Goal: Information Seeking & Learning: Learn about a topic

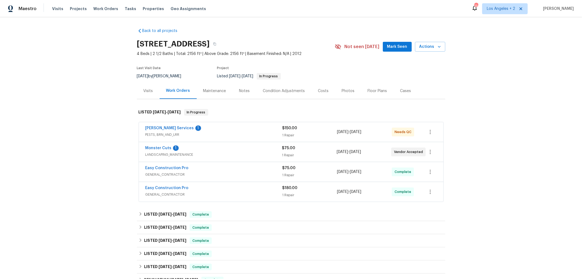
click at [223, 152] on span "LANDSCAPING_MAINTENANCE" at bounding box center [213, 154] width 137 height 5
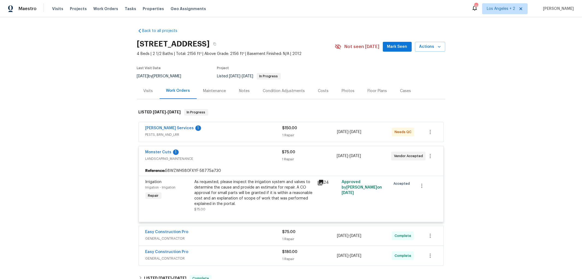
click at [319, 183] on icon at bounding box center [320, 182] width 7 height 7
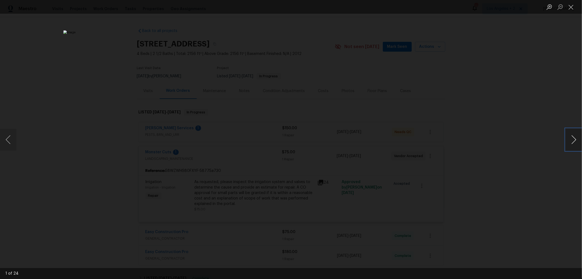
click at [572, 138] on button "Next image" at bounding box center [574, 140] width 16 height 22
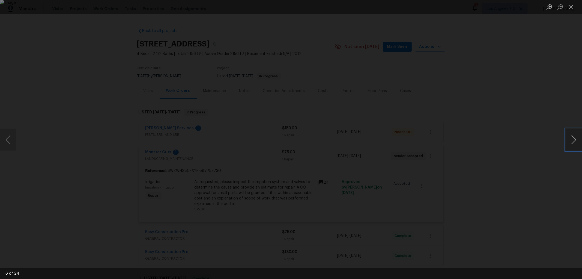
click at [572, 138] on button "Next image" at bounding box center [574, 140] width 16 height 22
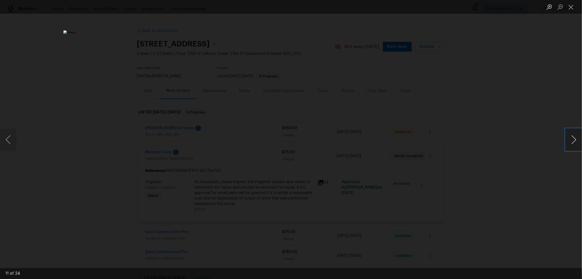
click at [572, 138] on button "Next image" at bounding box center [574, 140] width 16 height 22
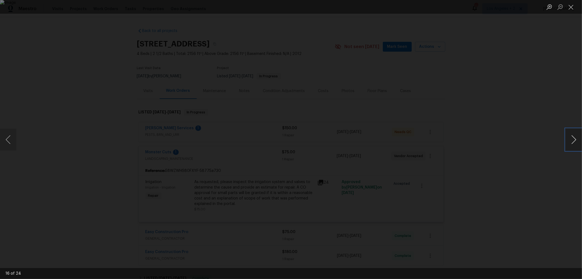
click at [572, 138] on button "Next image" at bounding box center [574, 140] width 16 height 22
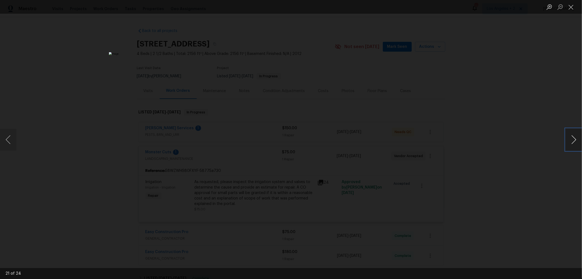
click at [572, 138] on button "Next image" at bounding box center [574, 140] width 16 height 22
drag, startPoint x: 572, startPoint y: 138, endPoint x: 524, endPoint y: 160, distance: 53.1
click at [524, 160] on div "22 of 24" at bounding box center [291, 139] width 582 height 279
click at [13, 140] on button "Previous image" at bounding box center [8, 140] width 16 height 22
click at [572, 138] on button "Next image" at bounding box center [574, 140] width 16 height 22
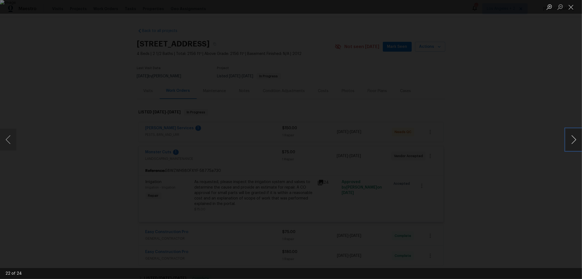
click at [572, 138] on button "Next image" at bounding box center [574, 140] width 16 height 22
click at [571, 9] on button "Close lightbox" at bounding box center [571, 7] width 11 height 10
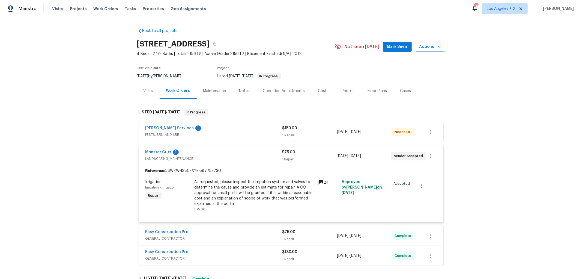
click at [247, 130] on div "Massey Services 1" at bounding box center [213, 128] width 137 height 7
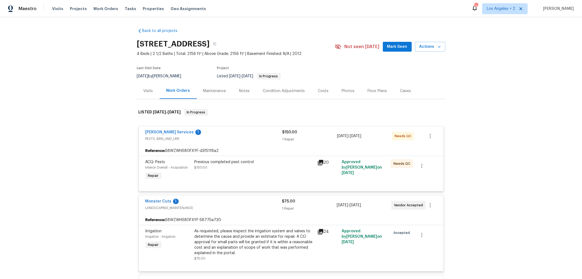
click at [248, 137] on span "PESTS, BRN_AND_LRR" at bounding box center [213, 138] width 137 height 5
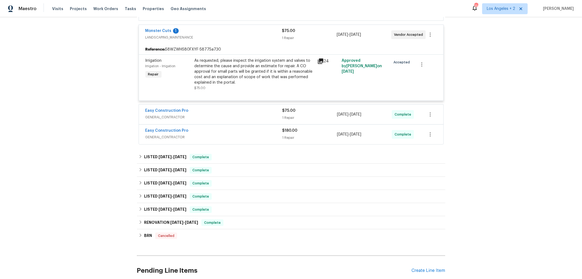
scroll to position [91, 0]
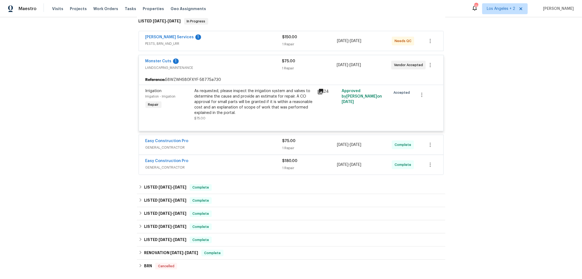
click at [224, 60] on div "Monster Cuts 1" at bounding box center [213, 61] width 137 height 7
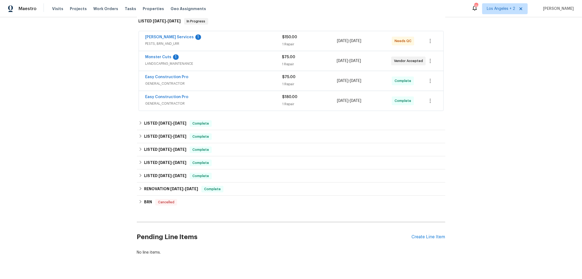
click at [212, 99] on div "Easy Construction Pro" at bounding box center [213, 97] width 137 height 7
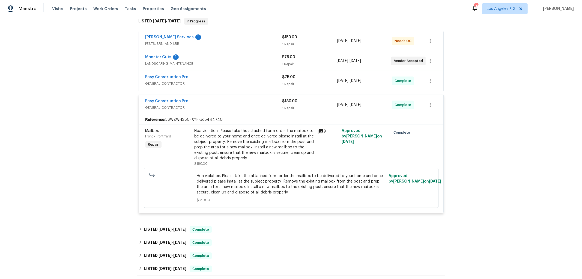
click at [219, 105] on span "GENERAL_CONTRACTOR" at bounding box center [213, 107] width 137 height 5
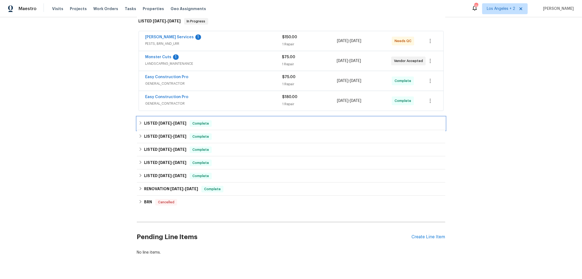
click at [139, 122] on icon at bounding box center [141, 123] width 4 height 4
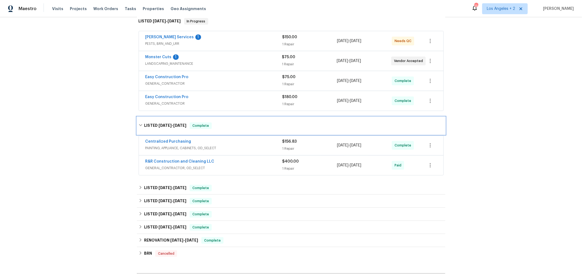
click at [139, 124] on icon at bounding box center [141, 125] width 4 height 4
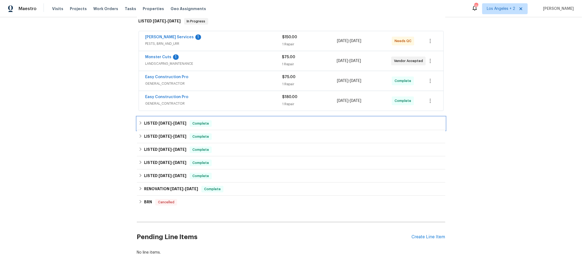
click at [139, 123] on icon at bounding box center [141, 123] width 4 height 4
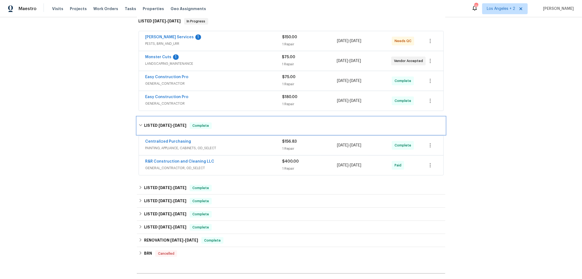
click at [139, 125] on icon at bounding box center [141, 125] width 4 height 4
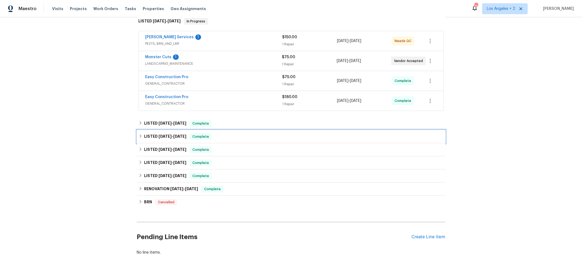
click at [139, 134] on icon at bounding box center [141, 136] width 4 height 4
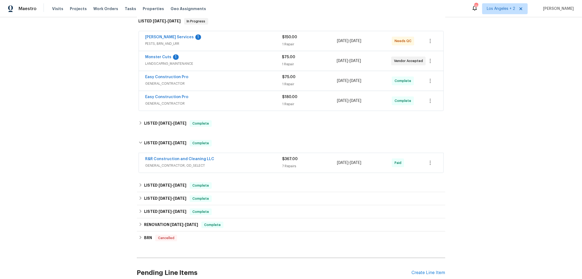
click at [237, 161] on div "R&R Construction and Cleaning LLC" at bounding box center [213, 159] width 137 height 7
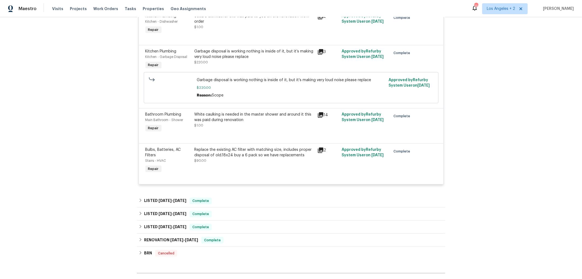
scroll to position [394, 0]
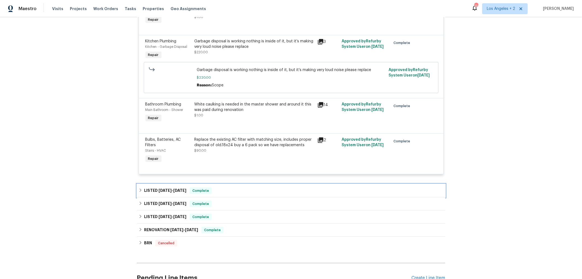
click at [139, 191] on icon at bounding box center [141, 190] width 4 height 4
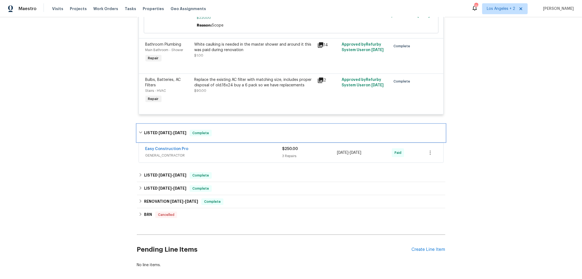
scroll to position [455, 0]
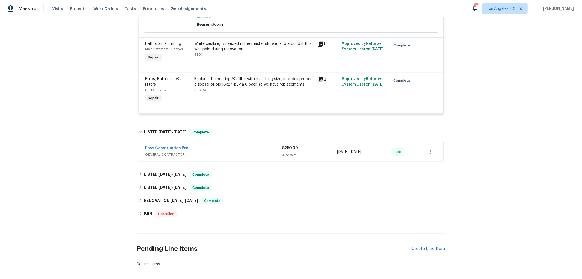
click at [223, 149] on div "Easy Construction Pro" at bounding box center [213, 148] width 137 height 7
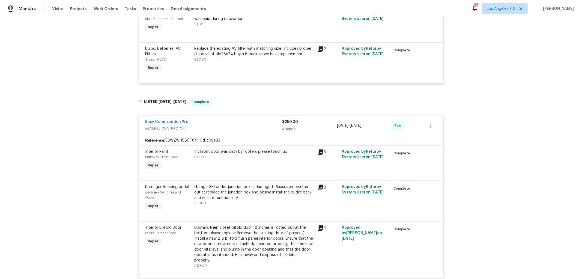
scroll to position [515, 0]
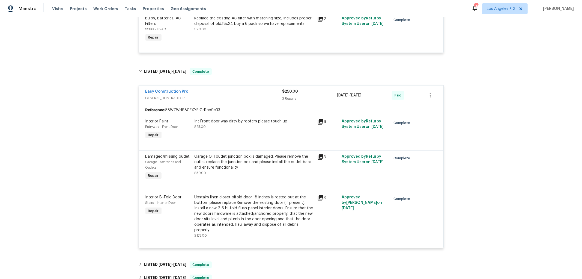
click at [229, 93] on div "Easy Construction Pro" at bounding box center [213, 92] width 137 height 7
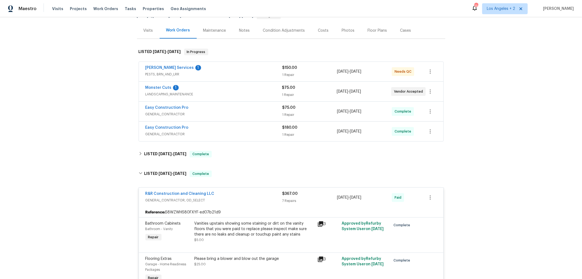
scroll to position [63, 0]
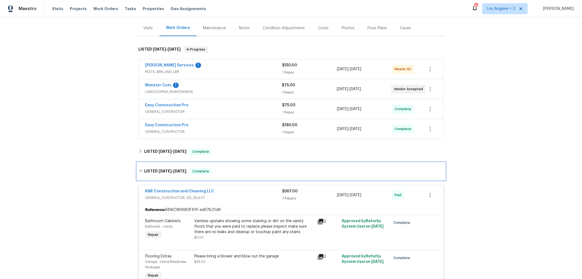
click at [139, 170] on icon at bounding box center [141, 171] width 4 height 4
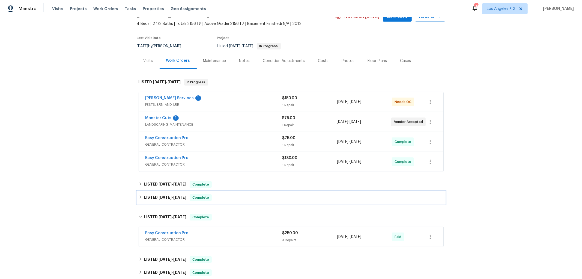
scroll to position [23, 0]
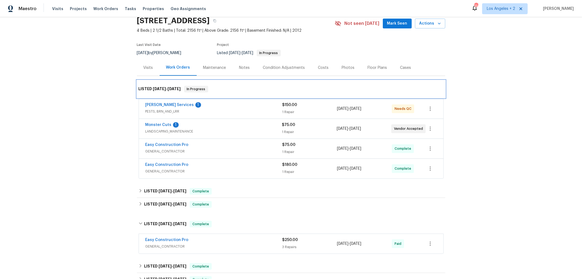
click at [179, 88] on span "10/16/25" at bounding box center [174, 89] width 13 height 4
click at [145, 87] on h6 "LISTED 9/18/25 - 10/16/25" at bounding box center [160, 89] width 42 height 7
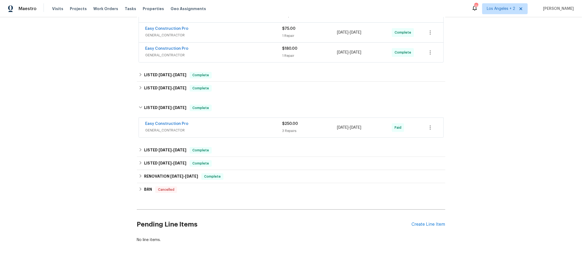
scroll to position [145, 0]
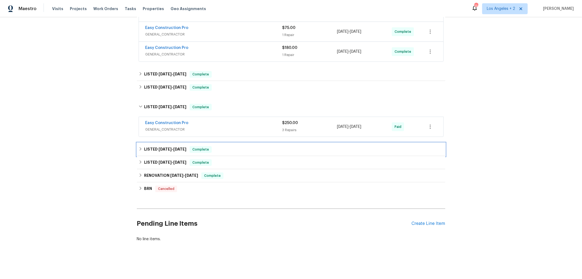
click at [139, 147] on icon at bounding box center [141, 149] width 4 height 4
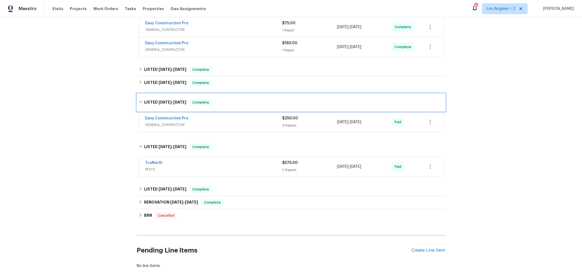
click at [139, 102] on icon at bounding box center [141, 102] width 4 height 4
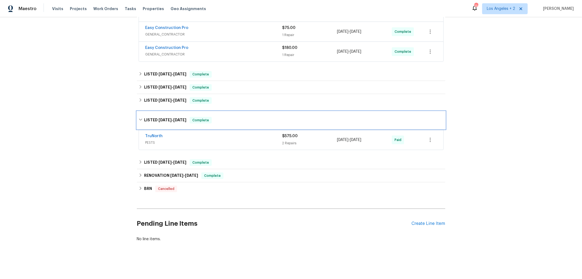
click at [138, 112] on div "LISTED 7/30/25 - 8/15/25 Complete" at bounding box center [291, 119] width 308 height 17
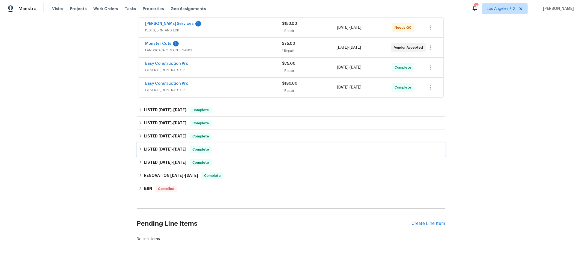
scroll to position [109, 0]
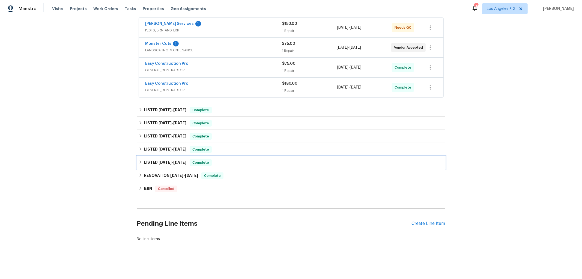
click at [139, 160] on icon at bounding box center [141, 162] width 4 height 4
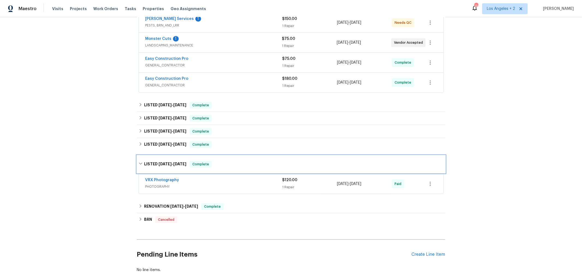
click at [137, 160] on div "LISTED 7/26/25 - 7/28/25 Complete" at bounding box center [291, 163] width 308 height 17
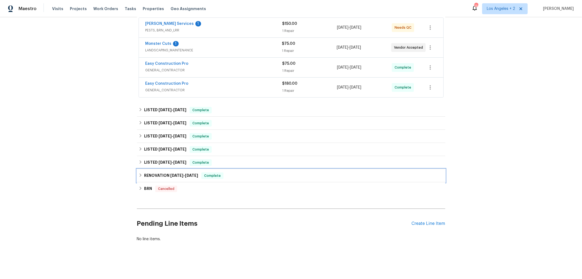
click at [139, 173] on icon at bounding box center [140, 174] width 2 height 3
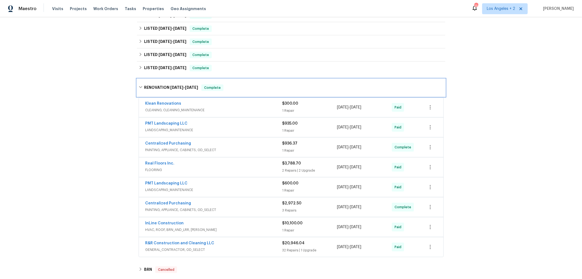
scroll to position [230, 0]
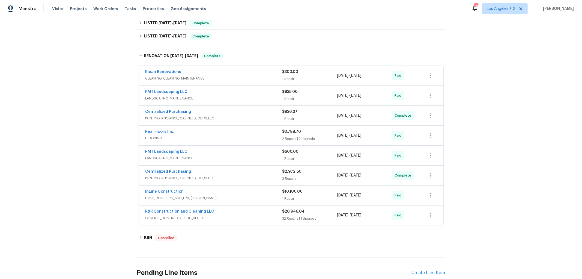
click at [210, 96] on span "LANDSCAPING_MAINTENANCE" at bounding box center [213, 98] width 137 height 5
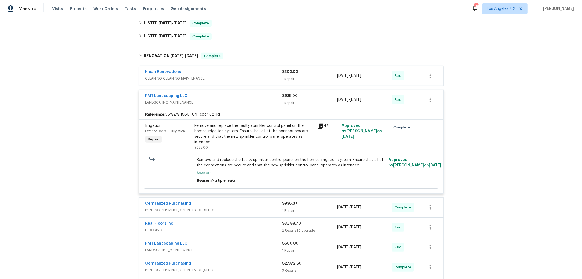
click at [320, 126] on icon at bounding box center [320, 125] width 5 height 5
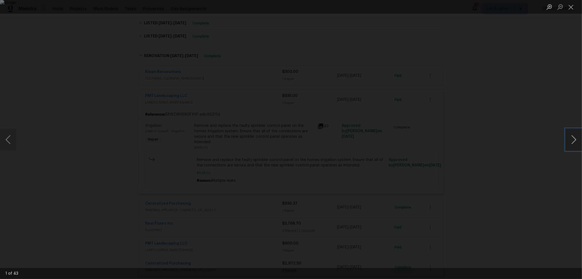
click at [574, 138] on button "Next image" at bounding box center [574, 140] width 16 height 22
click at [572, 138] on button "Next image" at bounding box center [574, 140] width 16 height 22
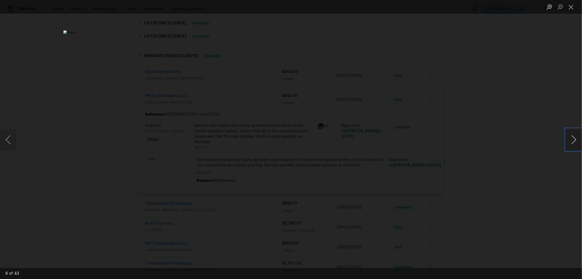
click at [572, 138] on button "Next image" at bounding box center [574, 140] width 16 height 22
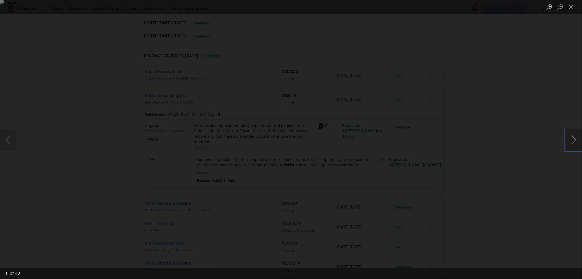
click at [572, 138] on button "Next image" at bounding box center [574, 140] width 16 height 22
click at [571, 6] on button "Close lightbox" at bounding box center [571, 7] width 11 height 10
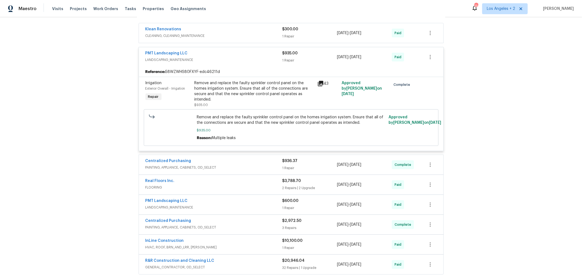
scroll to position [242, 0]
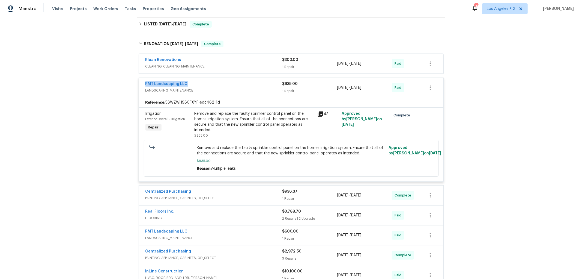
drag, startPoint x: 141, startPoint y: 83, endPoint x: 187, endPoint y: 82, distance: 46.4
click at [187, 82] on div "PMT Landscaping LLC LANDSCAPING_MAINTENANCE $935.00 1 Repair 7/21/2025 - 7/23/2…" at bounding box center [291, 88] width 305 height 20
copy link "PMT Landscaping LLC"
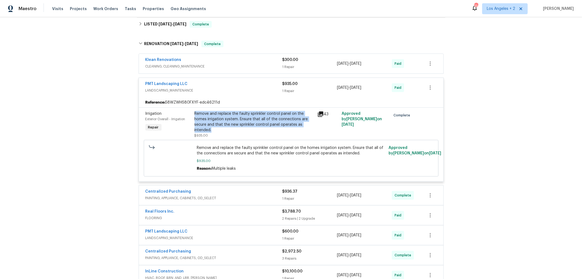
drag, startPoint x: 191, startPoint y: 112, endPoint x: 226, endPoint y: 129, distance: 38.2
click at [226, 129] on div "Remove and replace the faulty sprinkler control panel on the homes irrigation s…" at bounding box center [254, 124] width 123 height 31
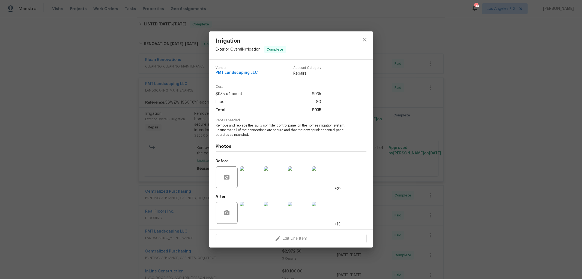
click at [126, 122] on div "Irrigation Exterior Overall - Irrigation Complete Vendor PMT Landscaping LLC Ac…" at bounding box center [291, 139] width 582 height 279
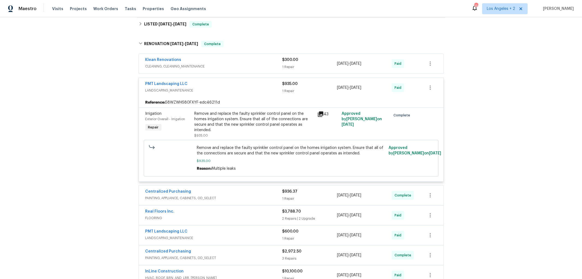
click at [318, 115] on icon at bounding box center [320, 114] width 7 height 7
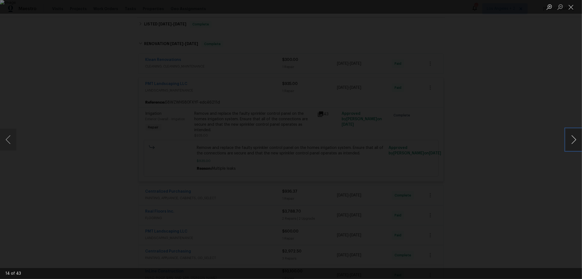
click at [575, 138] on button "Next image" at bounding box center [574, 140] width 16 height 22
click at [574, 138] on button "Next image" at bounding box center [574, 140] width 16 height 22
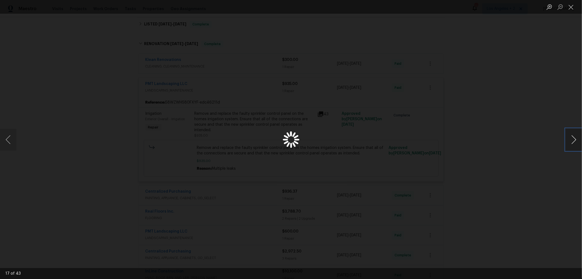
click at [574, 138] on button "Next image" at bounding box center [574, 140] width 16 height 22
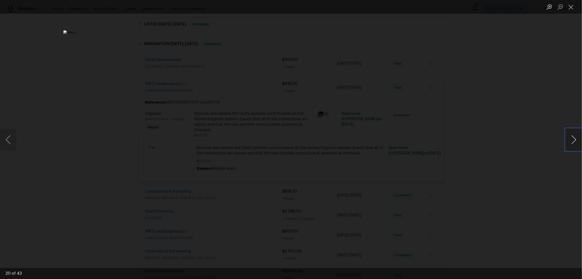
click at [574, 138] on button "Next image" at bounding box center [574, 140] width 16 height 22
click at [573, 138] on button "Next image" at bounding box center [574, 140] width 16 height 22
click at [572, 138] on button "Next image" at bounding box center [574, 140] width 16 height 22
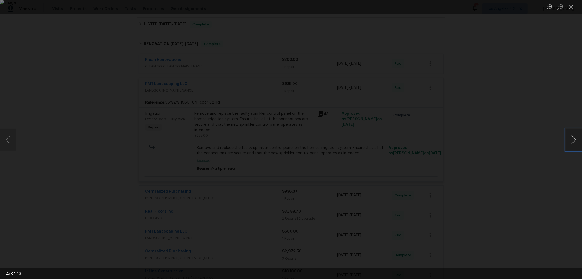
click at [572, 138] on button "Next image" at bounding box center [574, 140] width 16 height 22
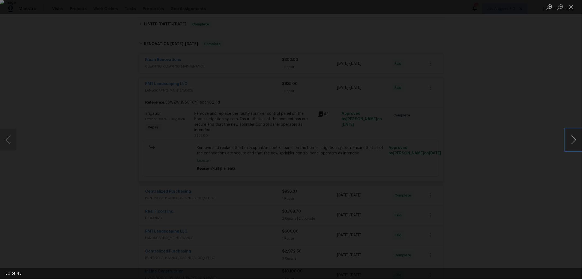
click at [572, 138] on button "Next image" at bounding box center [574, 140] width 16 height 22
click at [572, 8] on button "Close lightbox" at bounding box center [571, 7] width 11 height 10
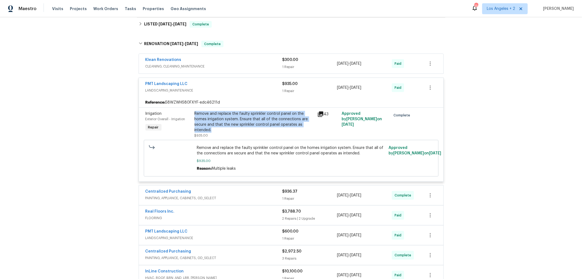
drag, startPoint x: 191, startPoint y: 111, endPoint x: 280, endPoint y: 132, distance: 91.3
click at [280, 132] on div "Remove and replace the faulty sprinkler control panel on the homes irrigation s…" at bounding box center [254, 124] width 123 height 31
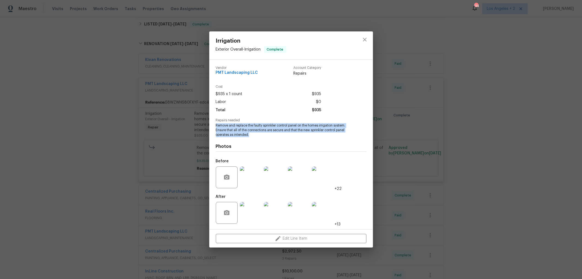
drag, startPoint x: 216, startPoint y: 126, endPoint x: 261, endPoint y: 134, distance: 45.8
click at [261, 134] on span "Remove and replace the faulty sprinkler control panel on the homes irrigation s…" at bounding box center [284, 130] width 136 height 14
copy span "Remove and replace the faulty sprinkler control panel on the homes irrigation s…"
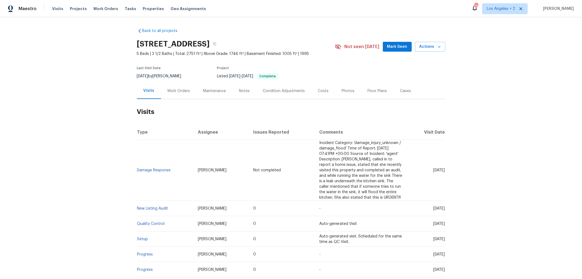
click at [181, 89] on div "Work Orders" at bounding box center [179, 90] width 23 height 5
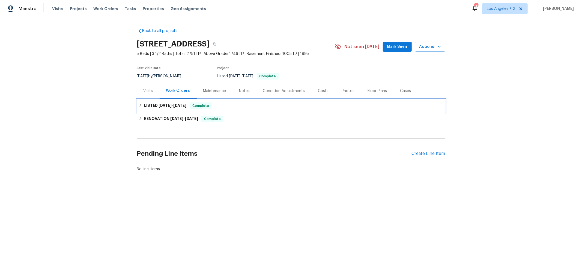
click at [139, 105] on icon at bounding box center [140, 104] width 2 height 3
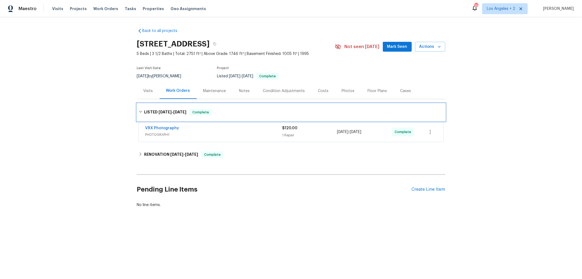
click at [139, 105] on div "LISTED 10/1/25 - 10/2/25 Complete" at bounding box center [291, 111] width 308 height 17
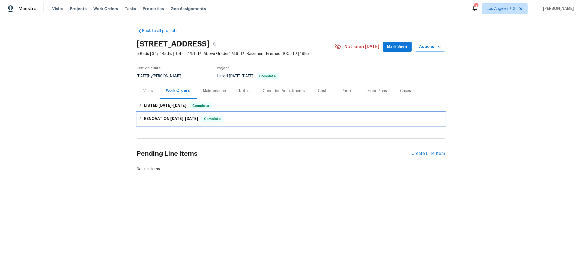
click at [139, 117] on icon at bounding box center [140, 118] width 2 height 3
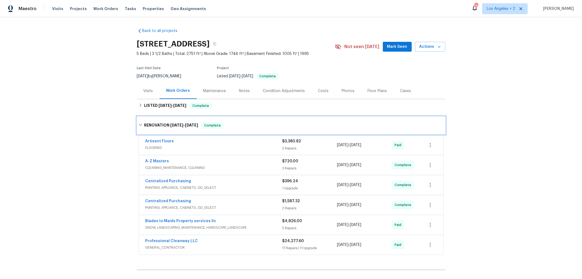
scroll to position [30, 0]
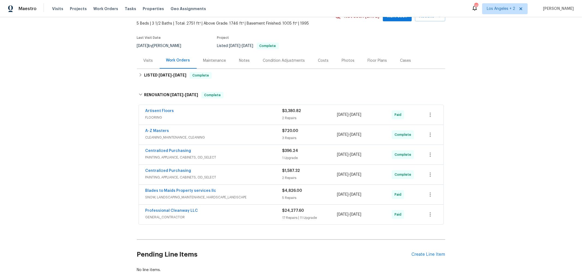
click at [235, 133] on div "A-Z Masters" at bounding box center [213, 131] width 137 height 7
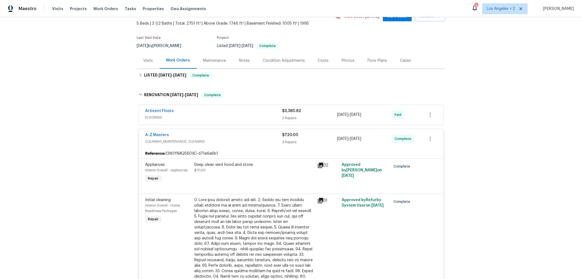
click at [235, 139] on span "CLEANING_MAINTENANCE, CLEANING" at bounding box center [213, 141] width 137 height 5
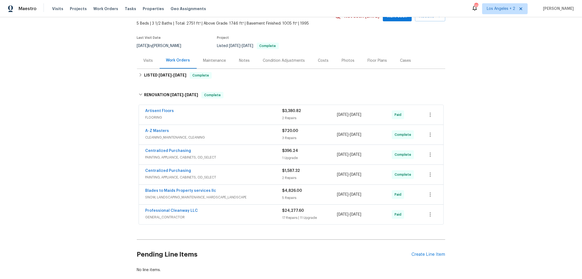
scroll to position [0, 0]
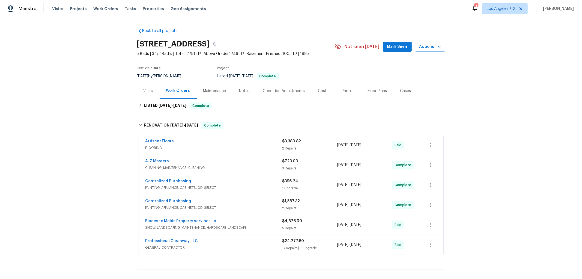
click at [241, 186] on span "PAINTING, APPLIANCE, CABINETS, OD_SELECT" at bounding box center [213, 187] width 137 height 5
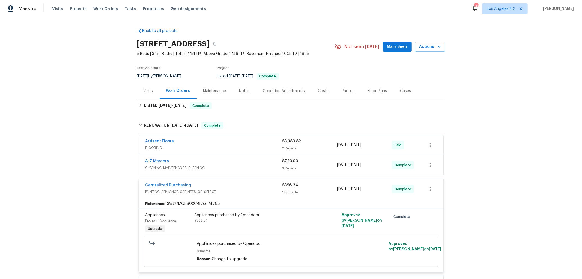
click at [241, 185] on div "Centralized Purchasing" at bounding box center [213, 185] width 137 height 7
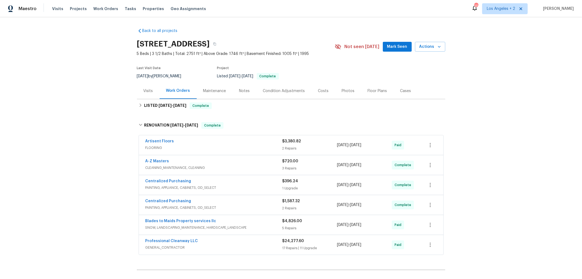
click at [237, 203] on div "Centralized Purchasing" at bounding box center [213, 201] width 137 height 7
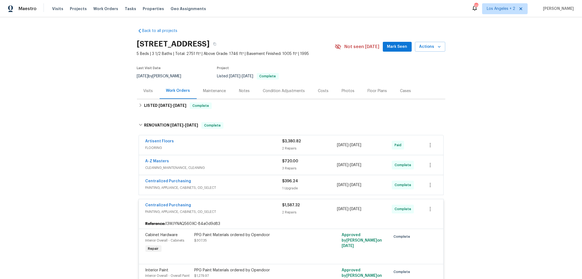
click at [237, 206] on div "Centralized Purchasing" at bounding box center [213, 205] width 137 height 7
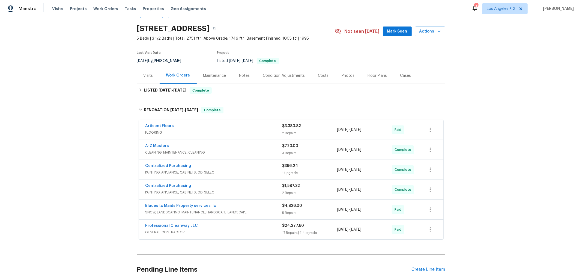
scroll to position [30, 0]
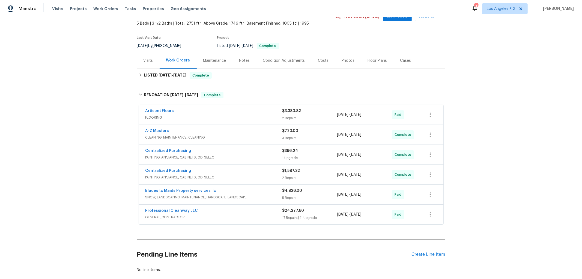
click at [257, 192] on div "Blades to Maids Property services llc" at bounding box center [213, 191] width 137 height 7
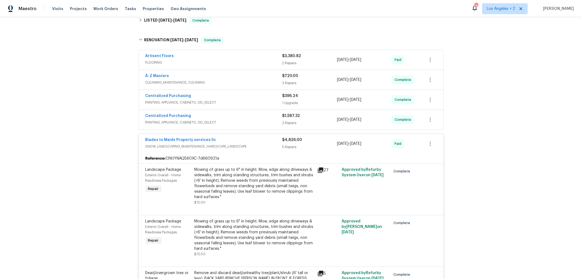
scroll to position [70, 0]
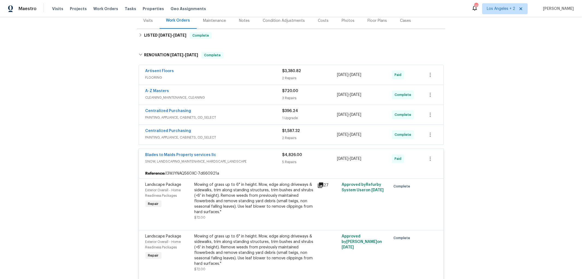
click at [250, 154] on div "Blades to Maids Property services llc" at bounding box center [213, 155] width 137 height 7
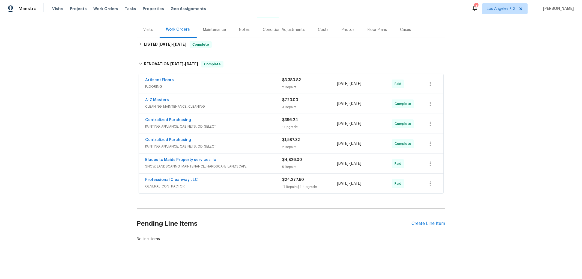
click at [231, 178] on div "Professional Cleanway LLC" at bounding box center [213, 180] width 137 height 7
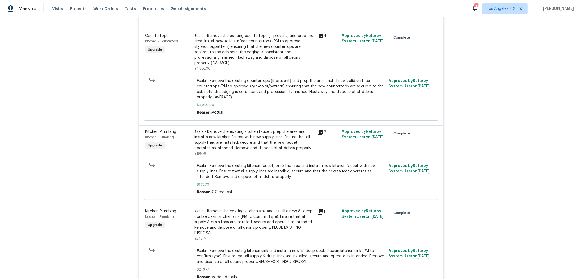
scroll to position [1678, 0]
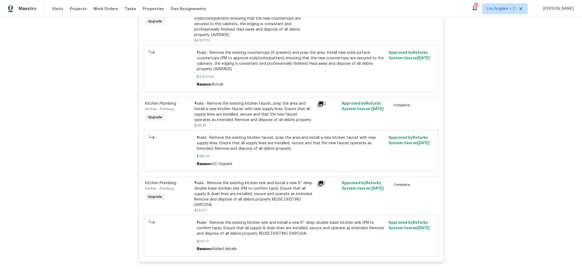
click at [319, 107] on icon at bounding box center [320, 103] width 5 height 5
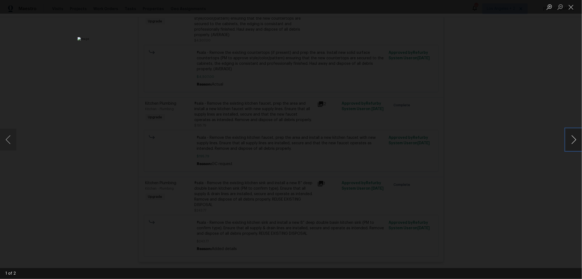
click at [575, 137] on button "Next image" at bounding box center [574, 140] width 16 height 22
click at [572, 7] on button "Close lightbox" at bounding box center [571, 7] width 11 height 10
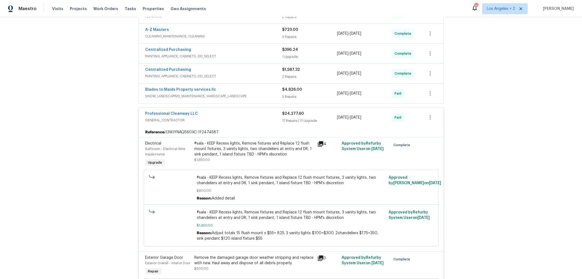
scroll to position [131, 0]
drag, startPoint x: 139, startPoint y: 113, endPoint x: 195, endPoint y: 113, distance: 55.4
click at [195, 113] on div "Professional Cleanway LLC GENERAL_CONTRACTOR $24,277.60 17 Repairs | 11 Upgrade…" at bounding box center [291, 118] width 305 height 20
copy link "Professional Cleanway LLC"
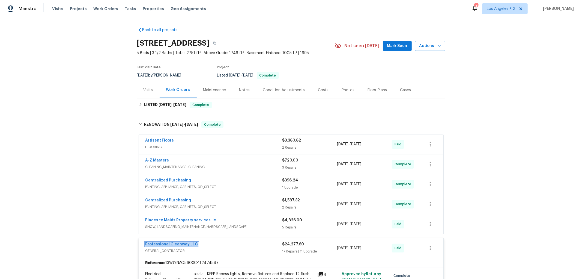
scroll to position [0, 0]
copy link "Professional Cleanway LLC"
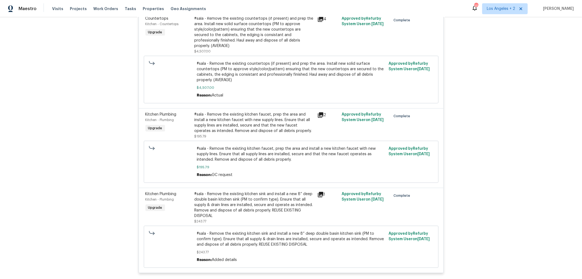
scroll to position [1668, 0]
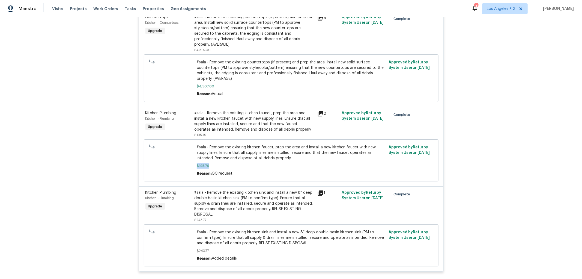
drag, startPoint x: 195, startPoint y: 176, endPoint x: 212, endPoint y: 176, distance: 17.2
click at [212, 168] on span "$195.79" at bounding box center [291, 165] width 189 height 5
copy span "$195.79"
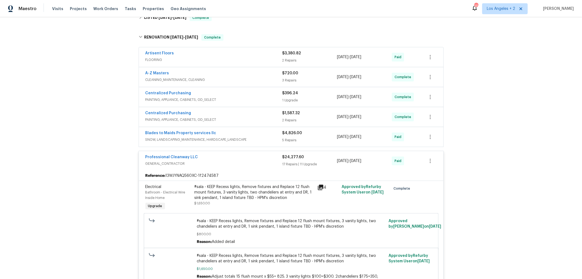
scroll to position [91, 0]
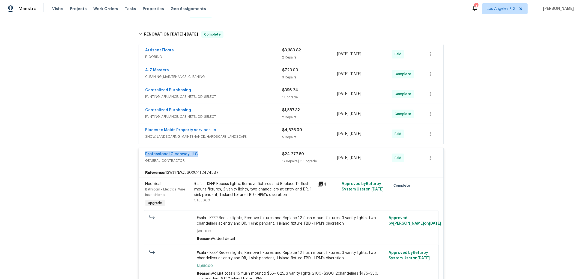
drag, startPoint x: 140, startPoint y: 153, endPoint x: 197, endPoint y: 152, distance: 56.5
click at [197, 152] on div "Professional Cleanway LLC GENERAL_CONTRACTOR $24,277.60 17 Repairs | 11 Upgrade…" at bounding box center [291, 158] width 305 height 20
copy link "Professional Cleanway LLC"
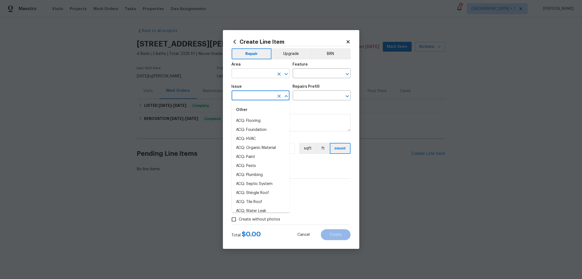
click at [287, 73] on icon "Open" at bounding box center [286, 74] width 3 height 2
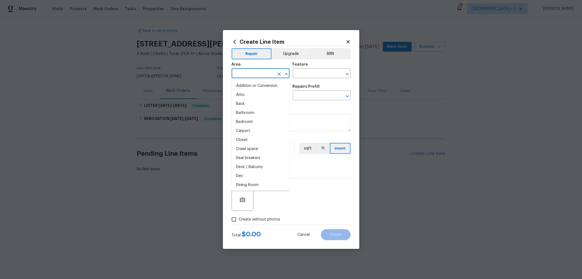
scroll to position [152, 0]
click at [349, 72] on icon "Open" at bounding box center [347, 74] width 7 height 7
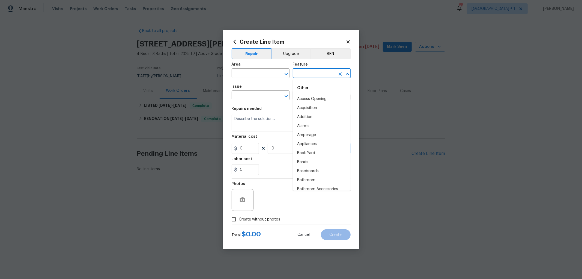
scroll to position [656, 0]
click at [286, 96] on icon "Open" at bounding box center [286, 96] width 3 height 2
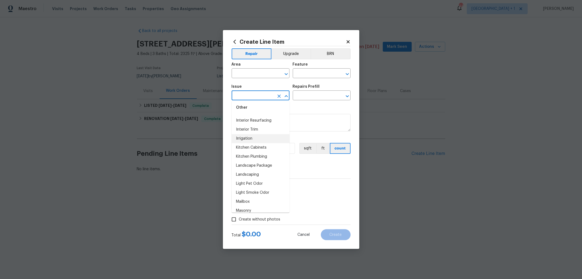
scroll to position [562, 0]
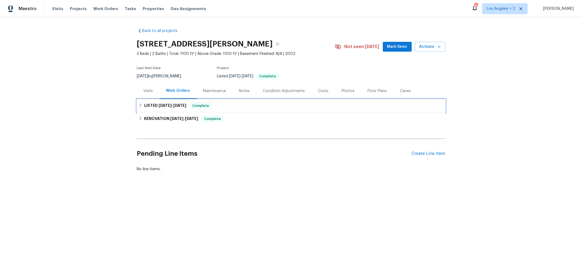
click at [140, 104] on div "LISTED 9/30/25 - 10/7/25 Complete" at bounding box center [291, 105] width 305 height 7
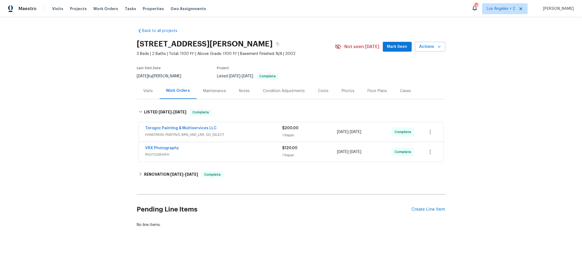
click at [240, 129] on div "Torogoz Painting & Multiservices LLC" at bounding box center [213, 128] width 137 height 7
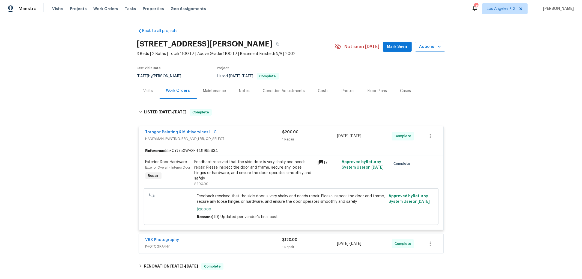
click at [319, 163] on icon at bounding box center [320, 162] width 7 height 7
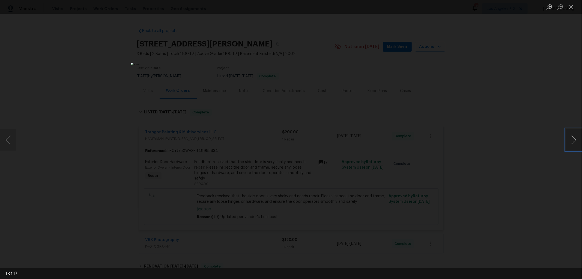
click at [574, 138] on button "Next image" at bounding box center [574, 140] width 16 height 22
click at [569, 137] on button "Next image" at bounding box center [574, 140] width 16 height 22
click at [8, 140] on button "Previous image" at bounding box center [8, 140] width 16 height 22
click at [572, 138] on button "Next image" at bounding box center [574, 140] width 16 height 22
click at [571, 138] on button "Next image" at bounding box center [574, 140] width 16 height 22
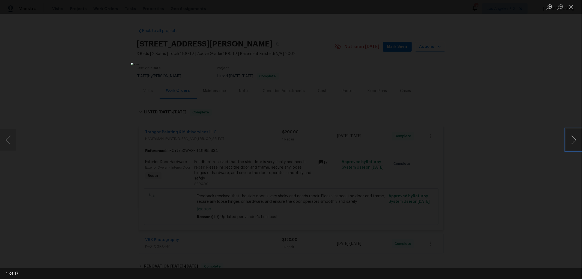
click at [571, 138] on button "Next image" at bounding box center [574, 140] width 16 height 22
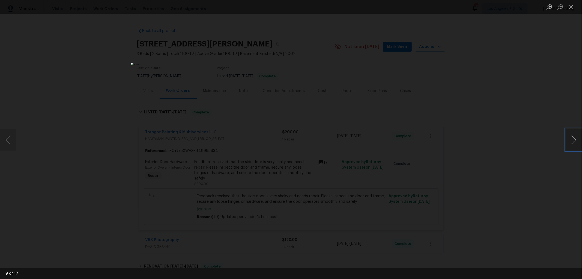
click at [571, 138] on button "Next image" at bounding box center [574, 140] width 16 height 22
click at [571, 6] on button "Close lightbox" at bounding box center [571, 7] width 11 height 10
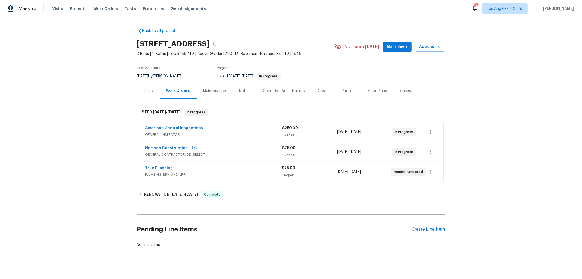
click at [235, 133] on span "GENERAL_INSPECTOR" at bounding box center [213, 134] width 137 height 5
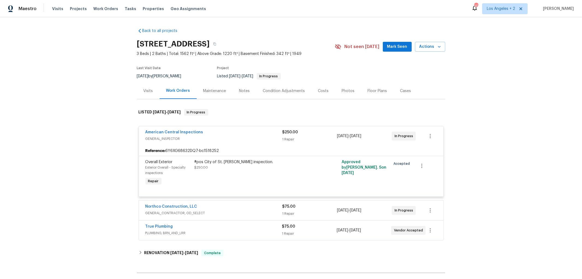
click at [235, 133] on div "American Central Inspections" at bounding box center [213, 132] width 137 height 7
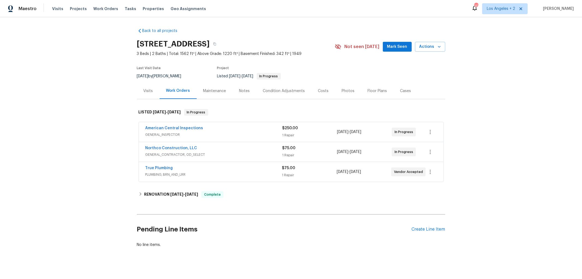
click at [229, 151] on div "Northco Construction, LLC" at bounding box center [213, 148] width 137 height 7
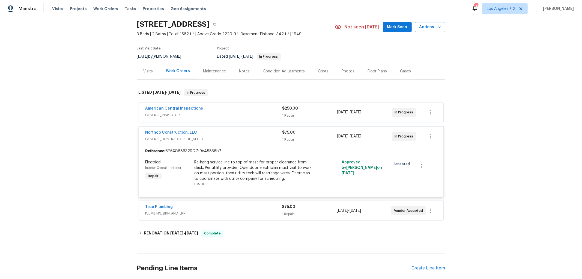
scroll to position [30, 0]
